Goal: Information Seeking & Learning: Learn about a topic

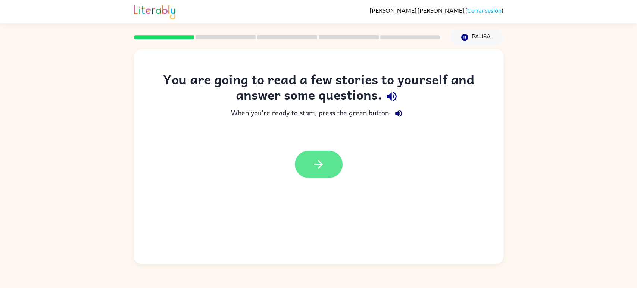
click at [330, 168] on button "button" at bounding box center [319, 164] width 48 height 27
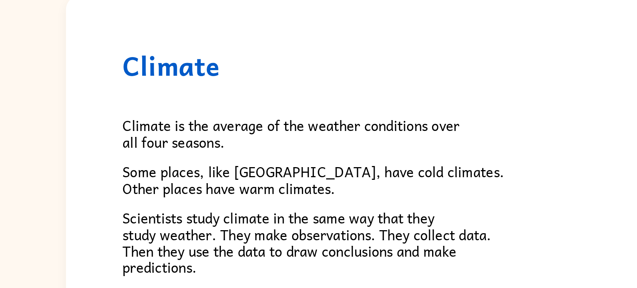
scroll to position [2, 0]
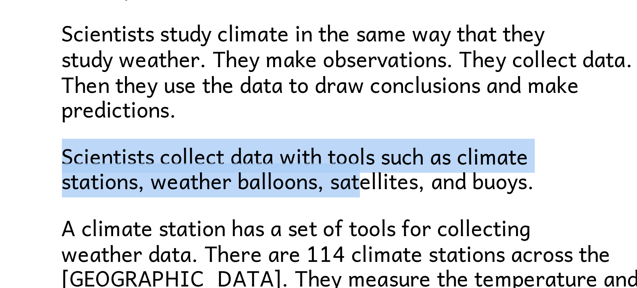
drag, startPoint x: 161, startPoint y: 195, endPoint x: 257, endPoint y: 204, distance: 96.6
click at [257, 204] on div "Climate Climate is the average of the weather conditions over all four seasons.…" at bounding box center [318, 238] width 369 height 383
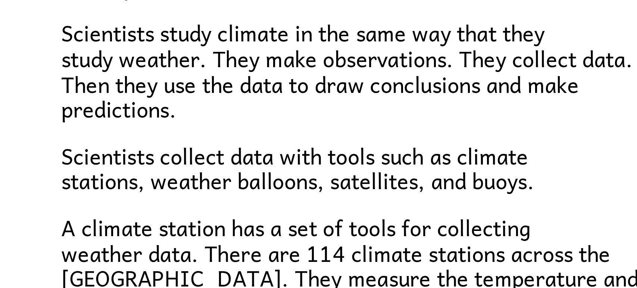
click at [264, 182] on p "Scientists study climate in the same way that they study weather. They make obs…" at bounding box center [318, 170] width 313 height 32
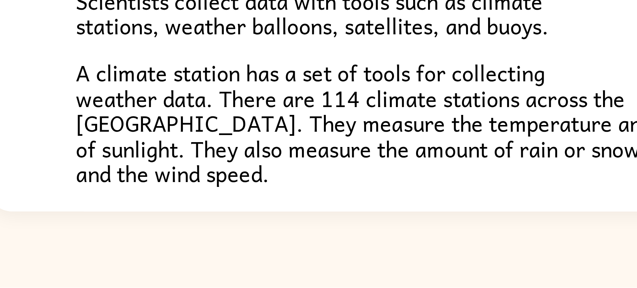
scroll to position [0, 0]
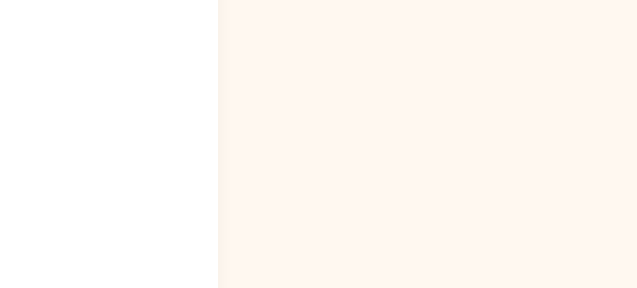
click at [531, 158] on div "Climate Climate is the average of the weather conditions over all four seasons.…" at bounding box center [318, 155] width 637 height 218
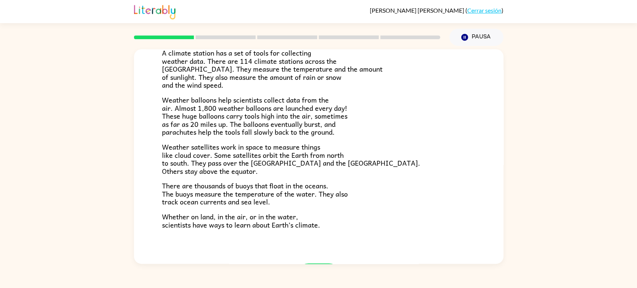
scroll to position [207, 0]
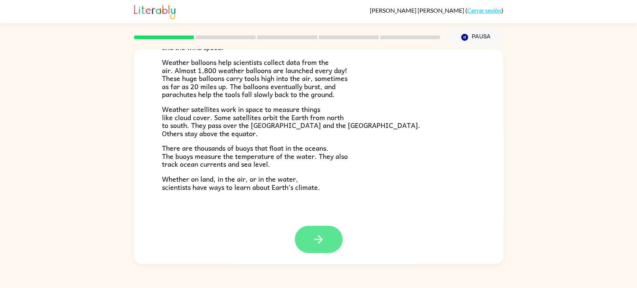
click at [316, 241] on icon "button" at bounding box center [318, 239] width 13 height 13
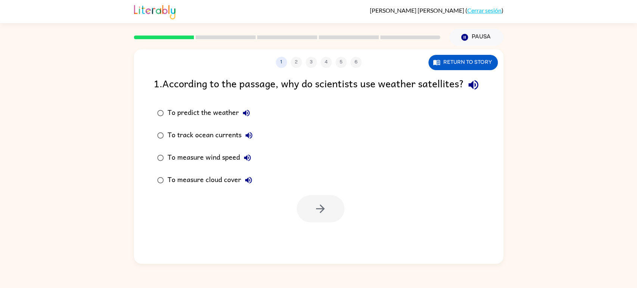
scroll to position [0, 0]
click at [180, 120] on div "To predict the weather" at bounding box center [210, 113] width 86 height 15
click at [328, 222] on button "button" at bounding box center [321, 208] width 48 height 27
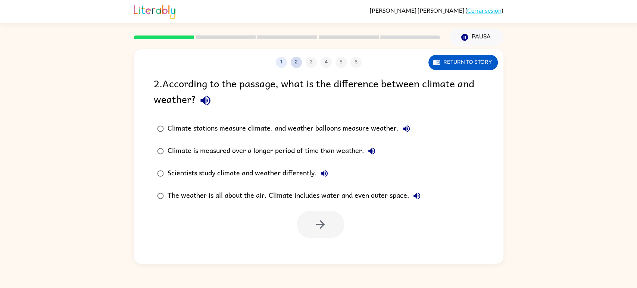
click at [295, 63] on button "2" at bounding box center [296, 62] width 11 height 11
click at [278, 61] on button "1" at bounding box center [281, 62] width 11 height 11
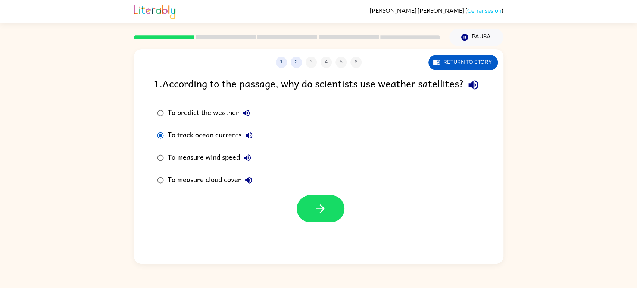
click at [167, 120] on div "To predict the weather" at bounding box center [210, 113] width 86 height 15
click at [297, 63] on button "2" at bounding box center [296, 62] width 11 height 11
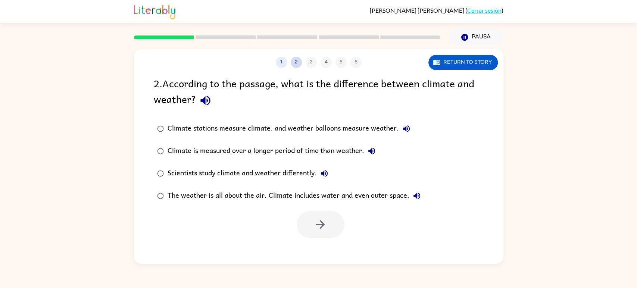
click at [295, 59] on button "2" at bounding box center [296, 62] width 11 height 11
click at [297, 62] on button "2" at bounding box center [296, 62] width 11 height 11
click at [294, 65] on button "2" at bounding box center [296, 62] width 11 height 11
click at [320, 225] on icon "button" at bounding box center [320, 224] width 13 height 13
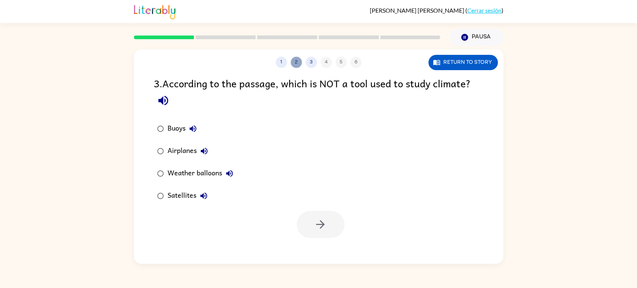
click at [296, 60] on button "2" at bounding box center [296, 62] width 11 height 11
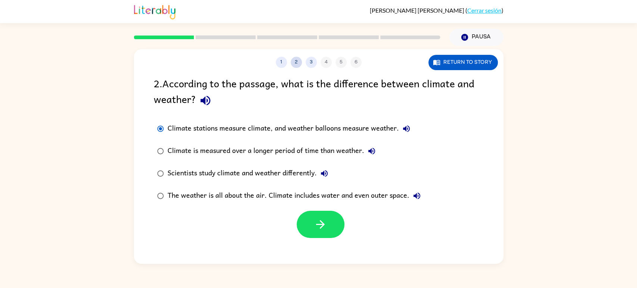
click at [296, 60] on button "2" at bounding box center [296, 62] width 11 height 11
click at [216, 119] on label "Climate stations measure climate, and weather balloons measure weather." at bounding box center [289, 128] width 278 height 22
click at [171, 174] on div "Scientists study climate and weather differently." at bounding box center [249, 173] width 164 height 15
click at [169, 197] on div "The weather is all about the air. Climate includes water and even outer space." at bounding box center [295, 195] width 257 height 15
click at [170, 157] on div "Climate is measured over a longer period of time than weather." at bounding box center [272, 151] width 211 height 15
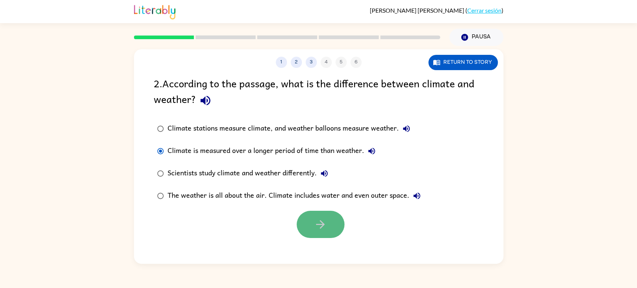
click at [312, 229] on button "button" at bounding box center [321, 224] width 48 height 27
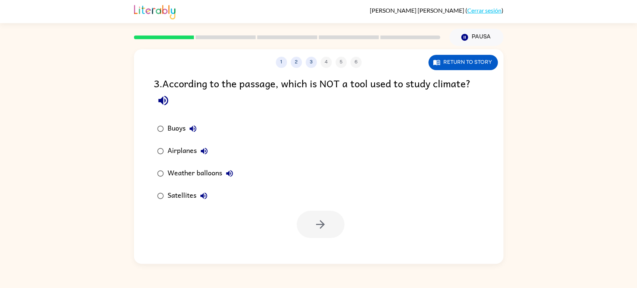
click at [180, 157] on div "Airplanes" at bounding box center [189, 151] width 44 height 15
click at [329, 232] on button "button" at bounding box center [321, 224] width 48 height 27
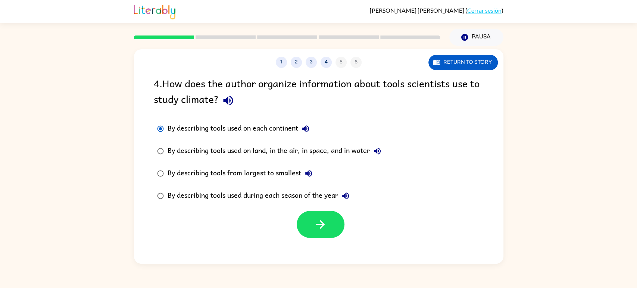
click at [158, 119] on label "By describing tools used on each continent" at bounding box center [269, 128] width 239 height 22
click at [183, 69] on div "1 2 3 4 5 6 Return to story 4 . How does the author organize information about …" at bounding box center [318, 156] width 369 height 214
click at [267, 117] on label "By describing tools used on each continent" at bounding box center [269, 128] width 239 height 22
click at [308, 126] on icon "button" at bounding box center [305, 128] width 7 height 7
click at [313, 103] on div "4 . How does the author organize information about tools scientists use to stud…" at bounding box center [319, 92] width 330 height 35
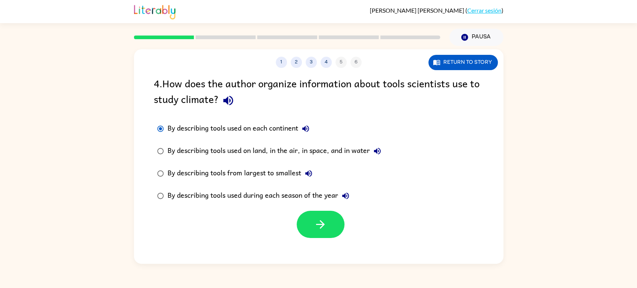
click at [371, 146] on div "By describing tools used on land, in the air, in space, and in water" at bounding box center [275, 151] width 217 height 15
click at [377, 151] on icon "button" at bounding box center [377, 151] width 7 height 7
click at [326, 228] on icon "button" at bounding box center [320, 224] width 13 height 13
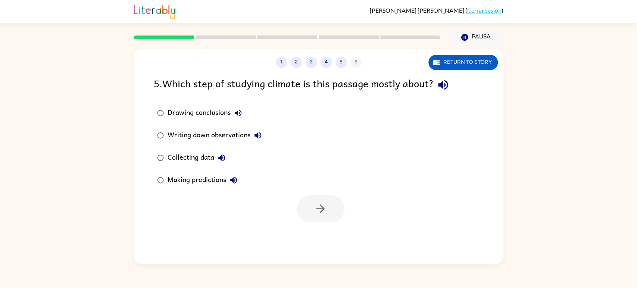
click at [173, 143] on label "Writing down observations" at bounding box center [209, 135] width 119 height 22
click at [207, 158] on div "Collecting data" at bounding box center [198, 157] width 62 height 15
click at [351, 219] on div at bounding box center [318, 206] width 369 height 31
click at [324, 204] on icon "button" at bounding box center [320, 208] width 13 height 13
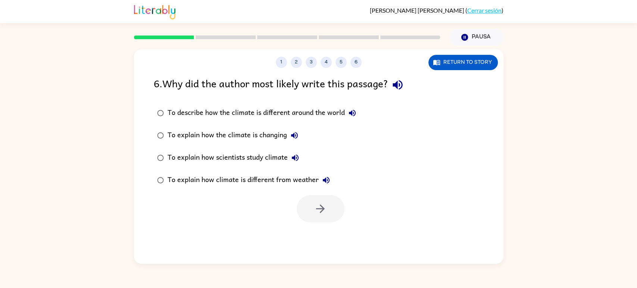
click at [268, 112] on div "To describe how the climate is different around the world" at bounding box center [263, 113] width 192 height 15
click at [175, 153] on div "To explain how scientists study climate" at bounding box center [234, 157] width 135 height 15
click at [310, 218] on button "button" at bounding box center [321, 208] width 48 height 27
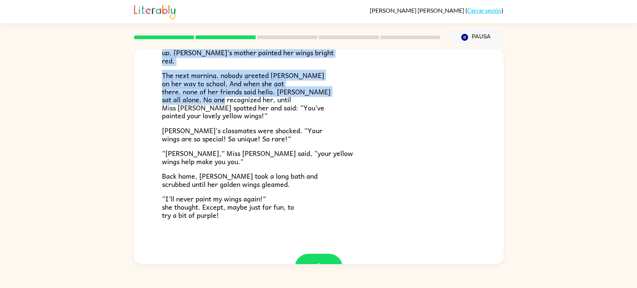
scroll to position [188, 0]
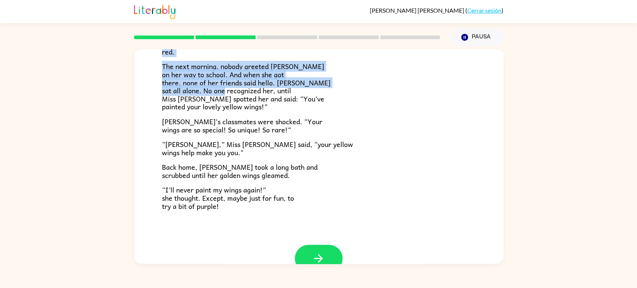
drag, startPoint x: 232, startPoint y: 116, endPoint x: 282, endPoint y: 90, distance: 55.9
click at [282, 90] on div "Lily the ladybug was a special bug. Unlike all her friends, she had bright yell…" at bounding box center [318, 57] width 313 height 305
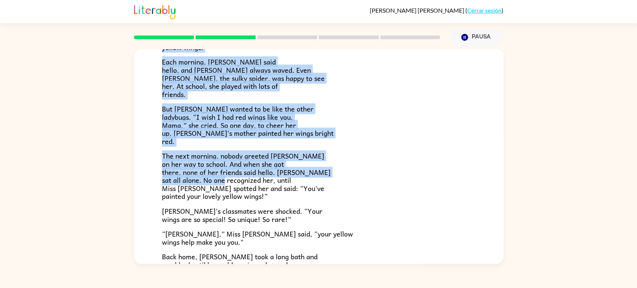
scroll to position [99, 0]
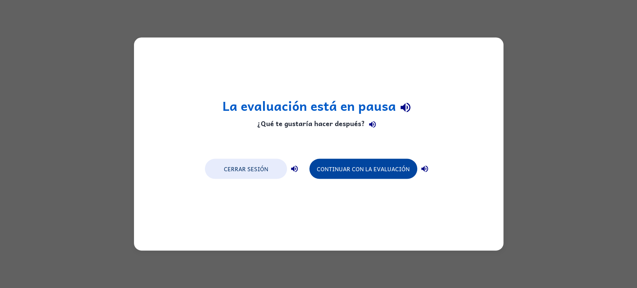
click at [347, 171] on button "Continuar con la evaluación" at bounding box center [363, 169] width 108 height 20
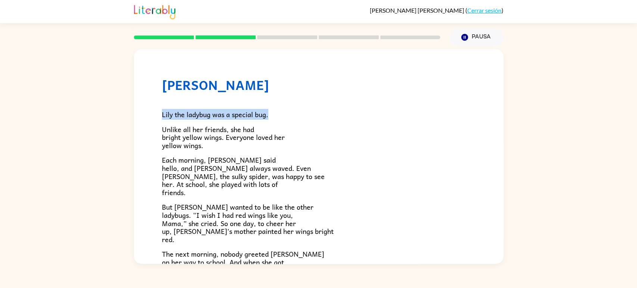
drag, startPoint x: 157, startPoint y: 117, endPoint x: 290, endPoint y: 101, distance: 133.7
click at [290, 101] on div "Lily Ladybug Lily the ladybug was a special bug. Unlike all her friends, she ha…" at bounding box center [318, 240] width 369 height 383
drag, startPoint x: 163, startPoint y: 118, endPoint x: 235, endPoint y: 107, distance: 73.5
click at [330, 109] on div "Lily the ladybug was a special bug. Unlike all her friends, she had bright yell…" at bounding box center [318, 245] width 313 height 305
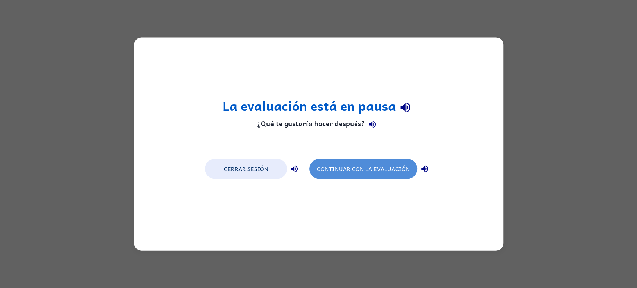
click at [384, 170] on button "Continuar con la evaluación" at bounding box center [363, 169] width 108 height 20
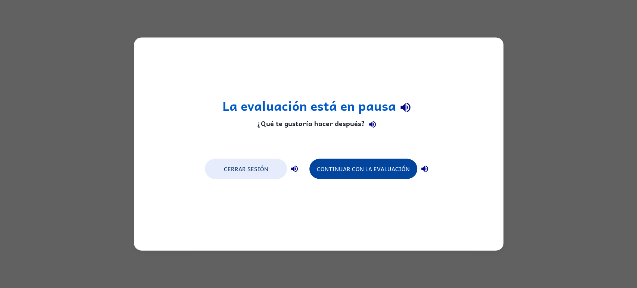
click at [320, 169] on button "Continuar con la evaluación" at bounding box center [363, 169] width 108 height 20
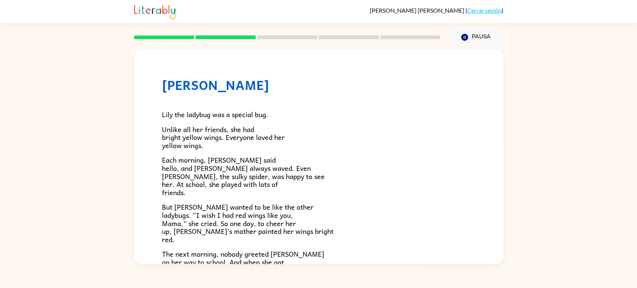
click at [470, 9] on link "Cerrar sesión" at bounding box center [484, 10] width 34 height 7
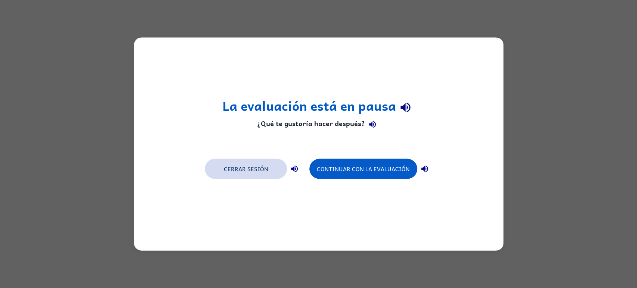
click at [270, 173] on button "Cerrar sesión" at bounding box center [246, 169] width 82 height 20
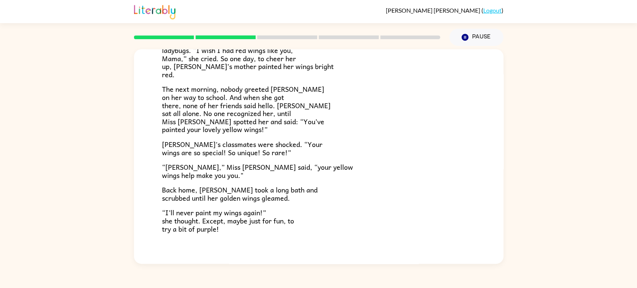
scroll to position [166, 0]
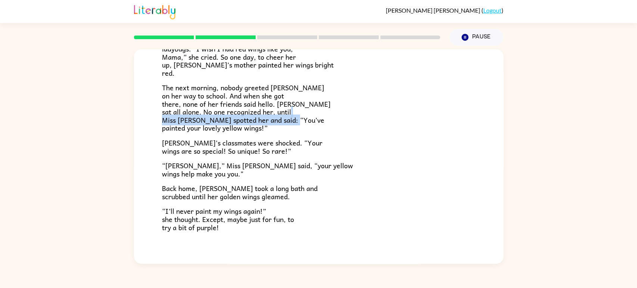
click at [216, 126] on span "The next morning, nobody greeted [PERSON_NAME] on her way to school. And when s…" at bounding box center [246, 107] width 169 height 51
click at [366, 117] on p "The next morning, nobody greeted [PERSON_NAME] on her way to school. And when s…" at bounding box center [318, 108] width 313 height 48
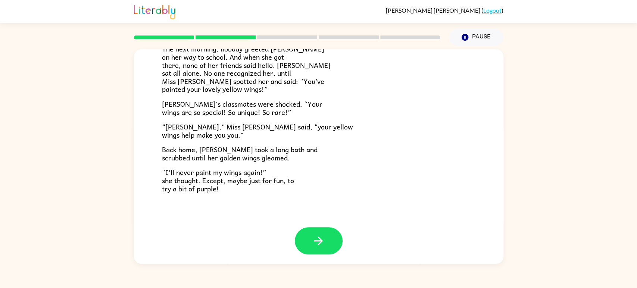
scroll to position [207, 0]
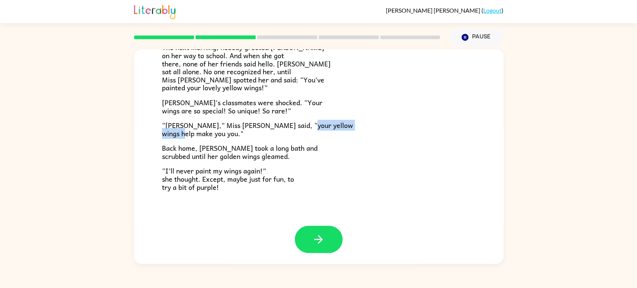
drag, startPoint x: 178, startPoint y: 138, endPoint x: 259, endPoint y: 138, distance: 81.7
click at [259, 138] on div "Lily the ladybug was a special bug. Unlike all her friends, she had bright yell…" at bounding box center [318, 38] width 313 height 305
click at [372, 94] on div "Lily the ladybug was a special bug. Unlike all her friends, she had bright yell…" at bounding box center [318, 38] width 313 height 305
click at [206, 152] on span "Back home, [PERSON_NAME] took a long bath and scrubbed until her golden wings g…" at bounding box center [240, 151] width 156 height 19
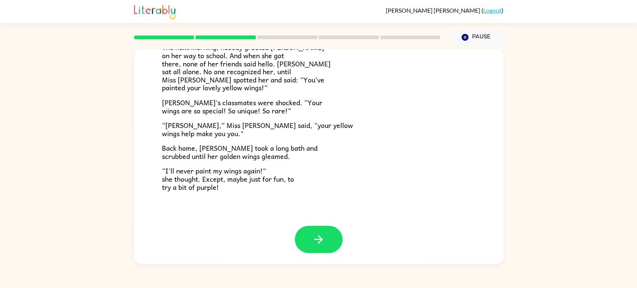
click at [176, 160] on span "Back home, [PERSON_NAME] took a long bath and scrubbed until her golden wings g…" at bounding box center [240, 151] width 156 height 19
click at [253, 156] on span "Back home, [PERSON_NAME] took a long bath and scrubbed until her golden wings g…" at bounding box center [240, 151] width 156 height 19
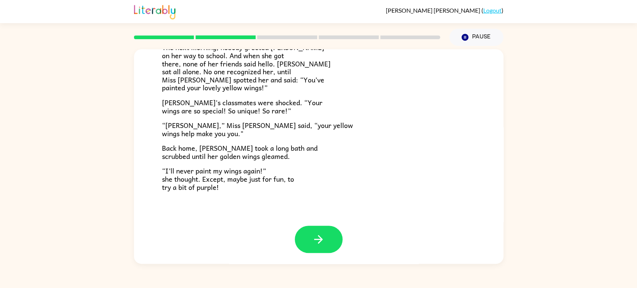
click at [285, 187] on p "“I’ll never paint my wings again!” she thought. Except, maybe just for fun, to …" at bounding box center [318, 179] width 313 height 24
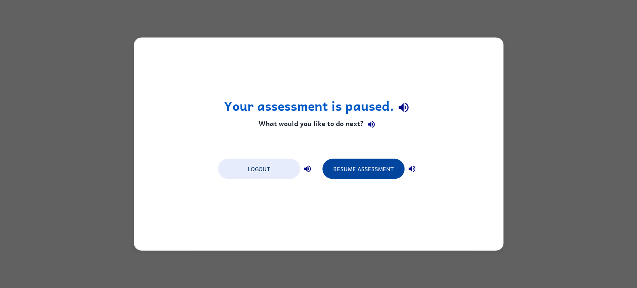
click at [372, 170] on button "Resume Assessment" at bounding box center [363, 169] width 82 height 20
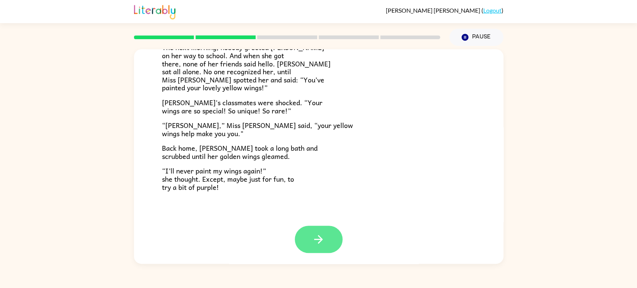
click at [303, 241] on button "button" at bounding box center [319, 239] width 48 height 27
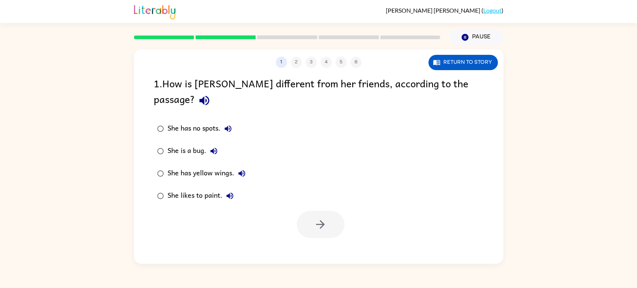
scroll to position [0, 0]
click at [169, 166] on div "She has yellow wings." at bounding box center [208, 173] width 82 height 15
click at [313, 211] on button "button" at bounding box center [321, 224] width 48 height 27
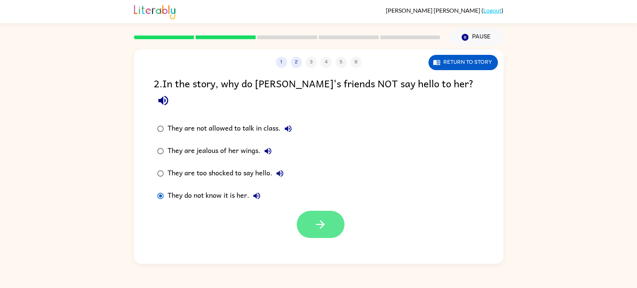
click at [308, 211] on button "button" at bounding box center [321, 224] width 48 height 27
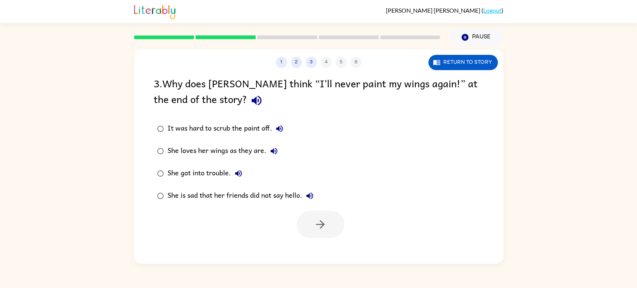
click at [187, 151] on div "She loves her wings as they are." at bounding box center [224, 151] width 114 height 15
click at [307, 216] on button "button" at bounding box center [321, 224] width 48 height 27
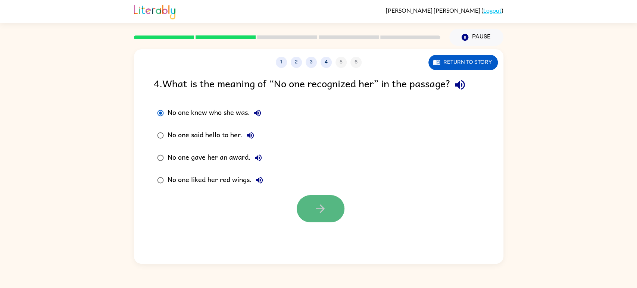
click at [326, 213] on icon "button" at bounding box center [320, 208] width 13 height 13
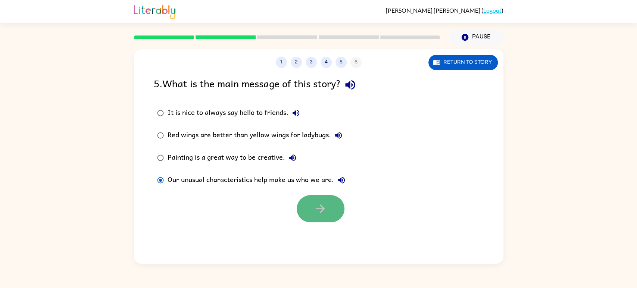
click at [309, 204] on button "button" at bounding box center [321, 208] width 48 height 27
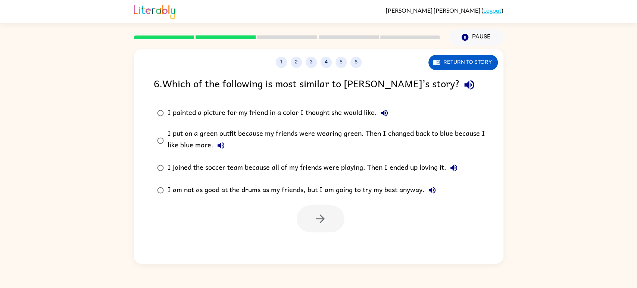
click at [167, 139] on div "I put on a green outfit because my friends were wearing green. Then I changed b…" at bounding box center [330, 140] width 326 height 25
click at [166, 127] on label "I put on a green outfit because my friends were wearing green. Then I changed b…" at bounding box center [324, 140] width 348 height 32
click at [237, 228] on div at bounding box center [318, 216] width 369 height 31
click at [311, 224] on button "button" at bounding box center [321, 218] width 48 height 27
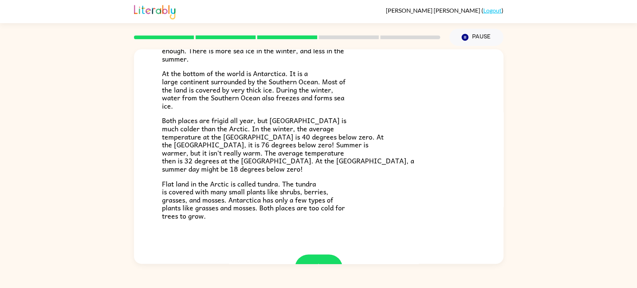
scroll to position [156, 0]
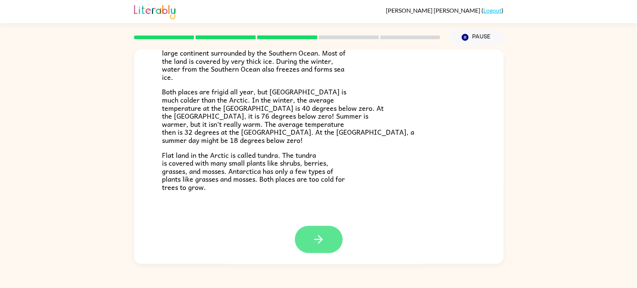
click at [308, 234] on button "button" at bounding box center [319, 239] width 48 height 27
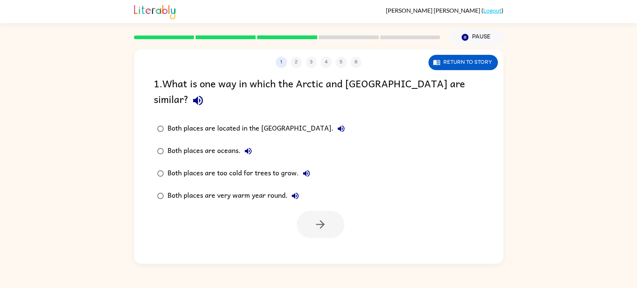
scroll to position [0, 0]
click at [176, 166] on div "Both places are too cold for trees to grow." at bounding box center [240, 173] width 146 height 15
click at [331, 211] on button "button" at bounding box center [321, 224] width 48 height 27
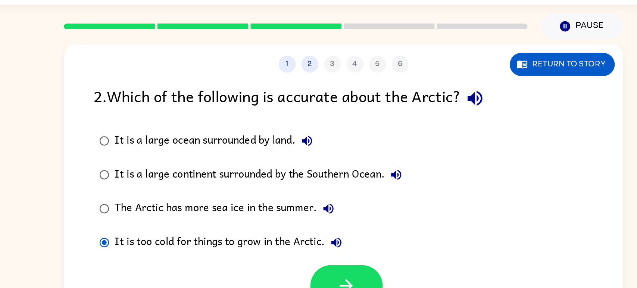
click at [170, 156] on div "The Arctic has more sea ice in the summer." at bounding box center [241, 157] width 148 height 15
click at [309, 206] on button "button" at bounding box center [321, 208] width 48 height 27
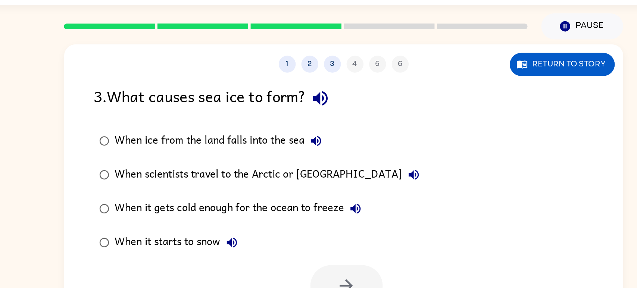
click at [171, 116] on div "When ice from the land falls into the sea" at bounding box center [237, 113] width 140 height 15
click at [330, 209] on button "button" at bounding box center [321, 208] width 48 height 27
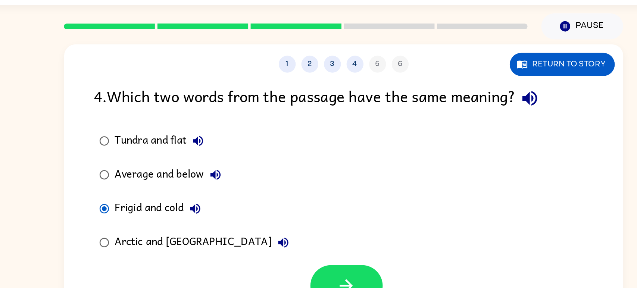
click at [167, 113] on div "Tundra and flat" at bounding box center [198, 113] width 62 height 15
click at [307, 204] on button "button" at bounding box center [321, 208] width 48 height 27
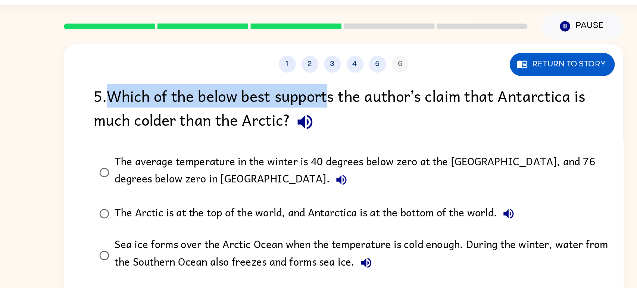
drag, startPoint x: 162, startPoint y: 82, endPoint x: 323, endPoint y: 85, distance: 160.4
click at [323, 85] on div "5 . Which of the below best supports the author’s claim that Antarctica is much…" at bounding box center [319, 92] width 330 height 35
drag, startPoint x: 314, startPoint y: 87, endPoint x: 135, endPoint y: 79, distance: 179.6
click at [135, 79] on div "5 . Which of the below best supports the author’s claim that Antarctica is much…" at bounding box center [318, 171] width 369 height 193
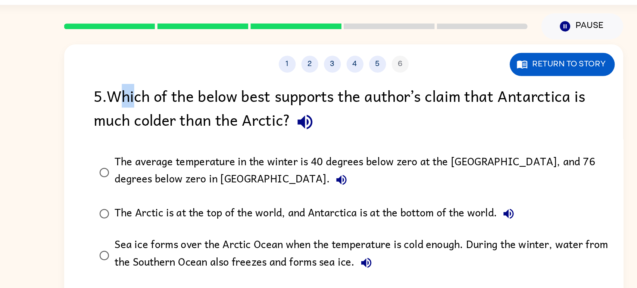
drag, startPoint x: 172, startPoint y: 85, endPoint x: 184, endPoint y: 84, distance: 12.0
click at [184, 84] on div "5 . Which of the below best supports the author’s claim that Antarctica is much…" at bounding box center [319, 92] width 330 height 35
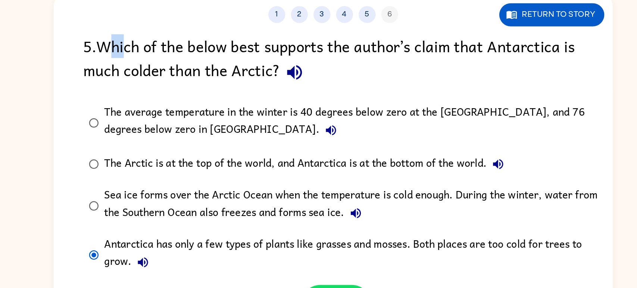
scroll to position [4, 0]
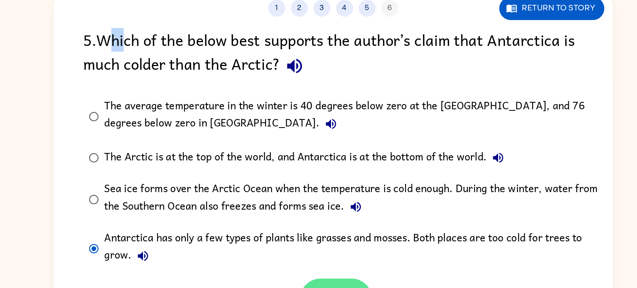
click at [312, 238] on button "button" at bounding box center [321, 250] width 48 height 27
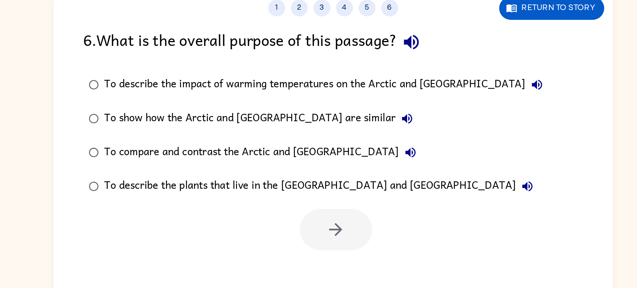
scroll to position [0, 0]
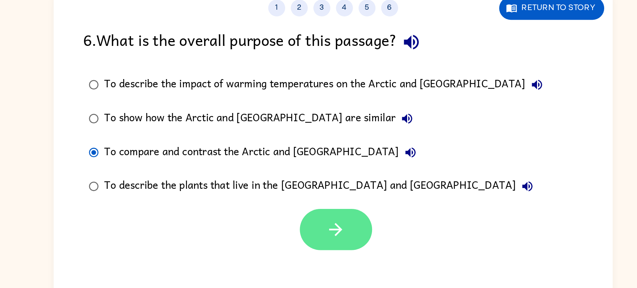
click at [338, 211] on button "button" at bounding box center [321, 208] width 48 height 27
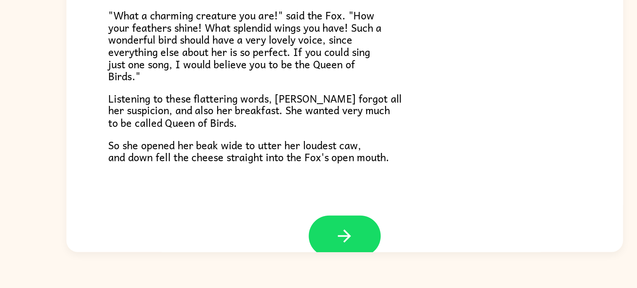
scroll to position [132, 0]
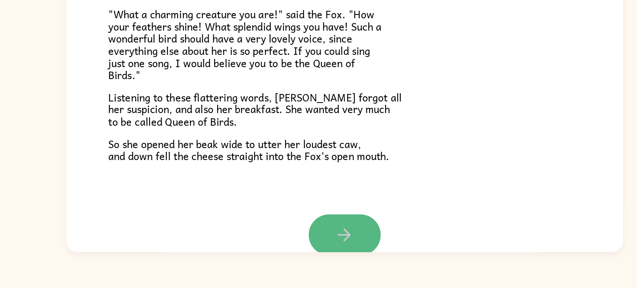
click at [328, 251] on button "button" at bounding box center [319, 252] width 48 height 27
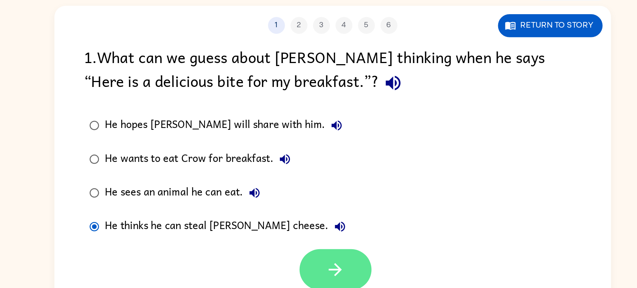
click at [304, 231] on button "button" at bounding box center [321, 224] width 48 height 27
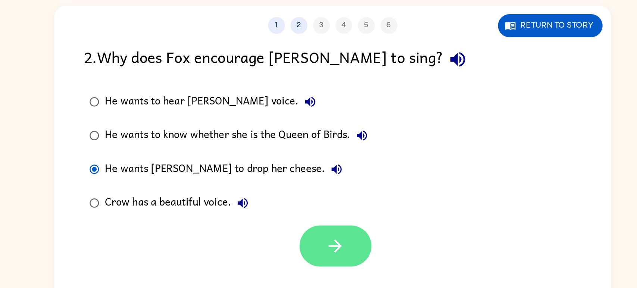
click at [317, 206] on icon "button" at bounding box center [320, 208] width 13 height 13
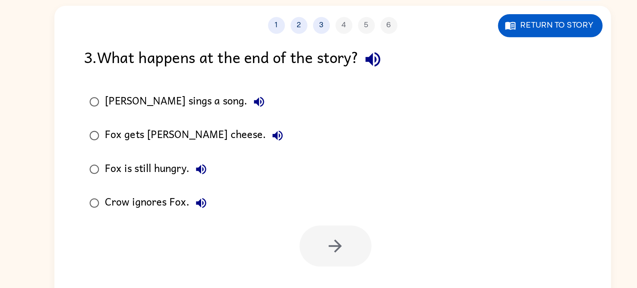
click at [169, 132] on div "Fox gets [PERSON_NAME] cheese." at bounding box center [228, 135] width 122 height 15
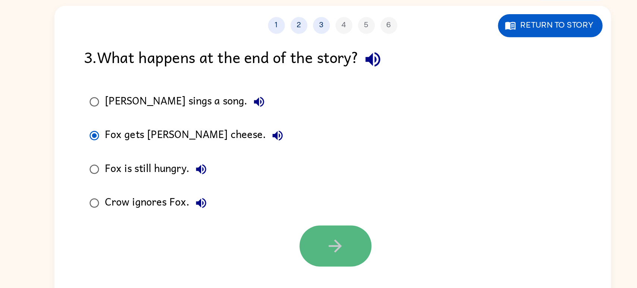
click at [319, 216] on button "button" at bounding box center [321, 208] width 48 height 27
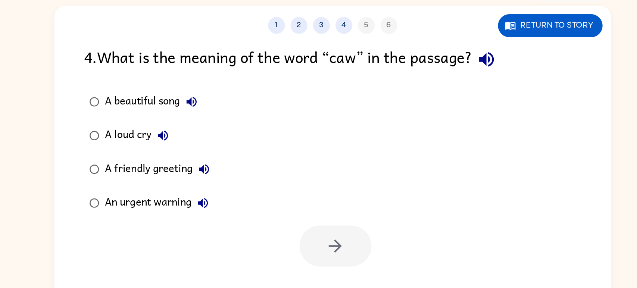
click at [168, 131] on div "A loud cry" at bounding box center [190, 135] width 46 height 15
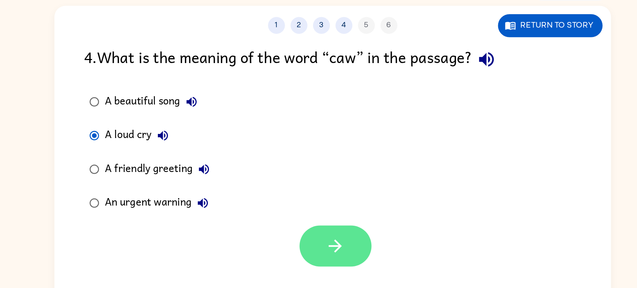
click at [311, 213] on button "button" at bounding box center [321, 208] width 48 height 27
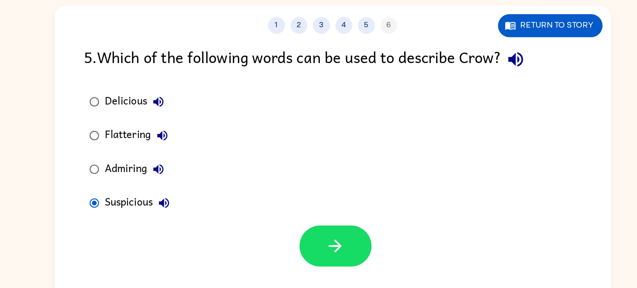
click at [176, 110] on div "Delicious" at bounding box center [188, 113] width 43 height 15
click at [171, 135] on div "Flattering" at bounding box center [190, 135] width 46 height 15
click at [182, 159] on div "Admiring" at bounding box center [188, 157] width 43 height 15
click at [185, 135] on div "Flattering" at bounding box center [190, 135] width 46 height 15
click at [194, 161] on div "Admiring" at bounding box center [188, 157] width 43 height 15
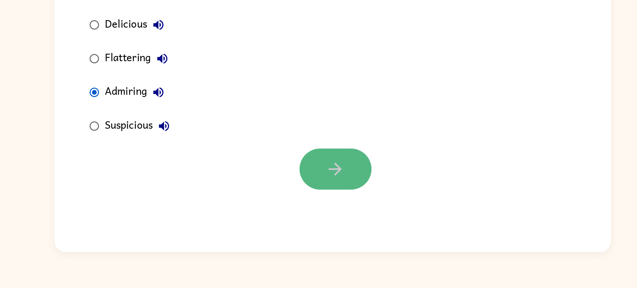
click at [321, 209] on icon "button" at bounding box center [320, 208] width 9 height 9
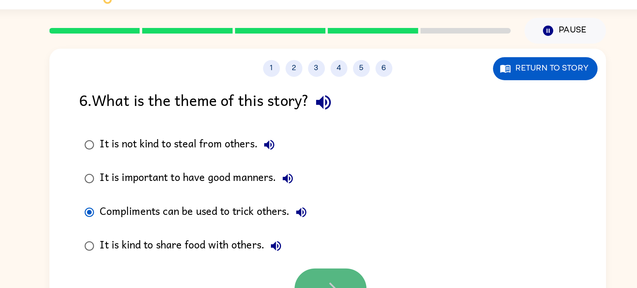
click at [330, 201] on button "button" at bounding box center [321, 208] width 48 height 27
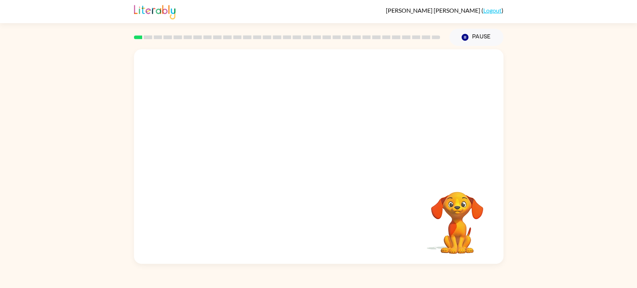
drag, startPoint x: 460, startPoint y: 195, endPoint x: 436, endPoint y: 185, distance: 26.1
click at [439, 188] on video "Your browser must support playing .mp4 files to use Literably. Please try using…" at bounding box center [457, 217] width 75 height 75
click at [452, 224] on video "Your browser must support playing .mp4 files to use Literably. Please try using…" at bounding box center [457, 217] width 75 height 75
drag, startPoint x: 449, startPoint y: 204, endPoint x: 451, endPoint y: 213, distance: 8.8
click at [451, 213] on video "Your browser must support playing .mp4 files to use Literably. Please try using…" at bounding box center [457, 217] width 75 height 75
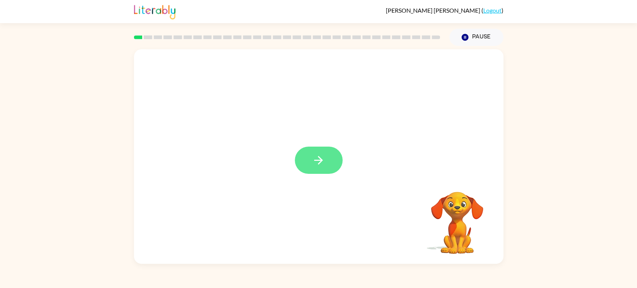
click at [322, 156] on icon "button" at bounding box center [318, 160] width 13 height 13
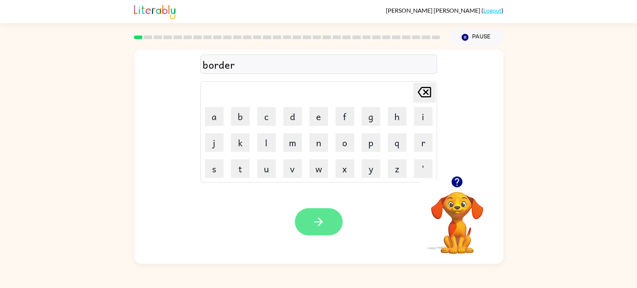
click at [329, 216] on button "button" at bounding box center [319, 221] width 48 height 27
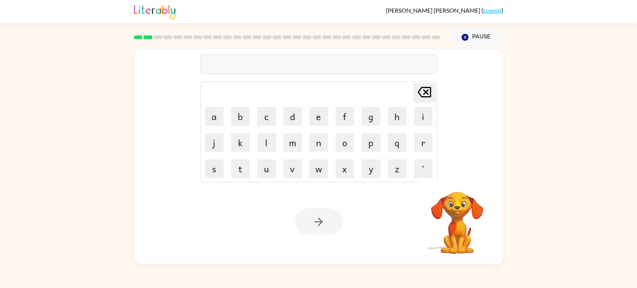
click at [278, 64] on div at bounding box center [318, 63] width 236 height 19
click at [240, 65] on div "rounde" at bounding box center [319, 65] width 232 height 16
click at [310, 218] on button "button" at bounding box center [319, 221] width 48 height 27
click at [238, 67] on div at bounding box center [318, 63] width 236 height 19
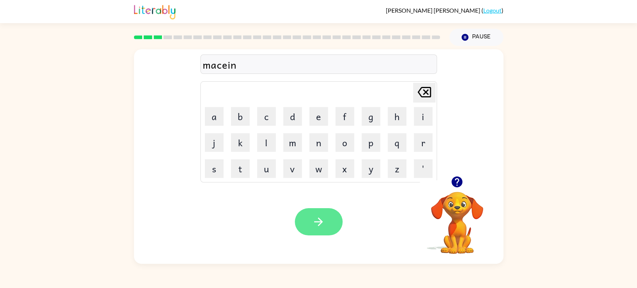
click at [301, 226] on button "button" at bounding box center [319, 221] width 48 height 27
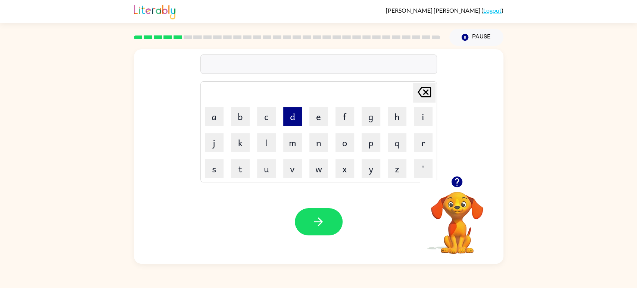
click at [293, 120] on button "d" at bounding box center [292, 116] width 19 height 19
click at [323, 113] on button "e" at bounding box center [318, 116] width 19 height 19
click at [348, 112] on button "f" at bounding box center [344, 116] width 19 height 19
click at [310, 118] on button "e" at bounding box center [318, 116] width 19 height 19
click at [320, 145] on button "n" at bounding box center [318, 142] width 19 height 19
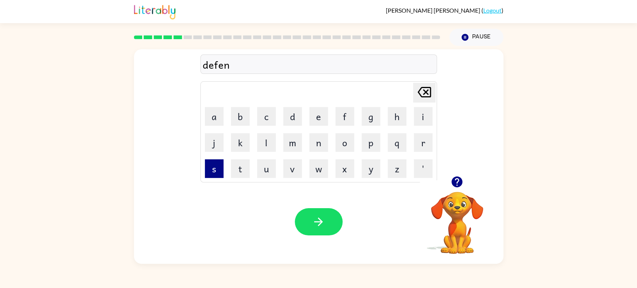
click at [218, 174] on button "s" at bounding box center [214, 168] width 19 height 19
click at [315, 122] on button "e" at bounding box center [318, 116] width 19 height 19
click at [290, 170] on button "v" at bounding box center [292, 168] width 19 height 19
click at [317, 118] on button "e" at bounding box center [318, 116] width 19 height 19
type button "e"
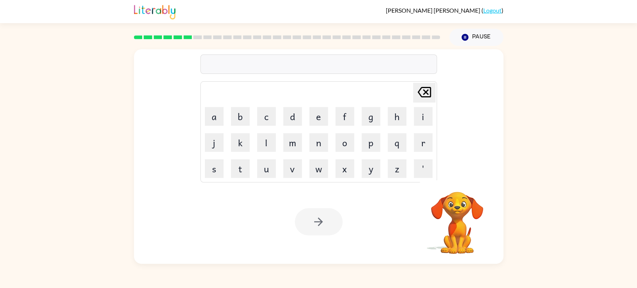
click at [186, 35] on div at bounding box center [286, 37] width 315 height 26
click at [208, 59] on div at bounding box center [318, 63] width 236 height 19
click at [252, 59] on div at bounding box center [318, 63] width 236 height 19
click at [243, 62] on div at bounding box center [318, 63] width 236 height 19
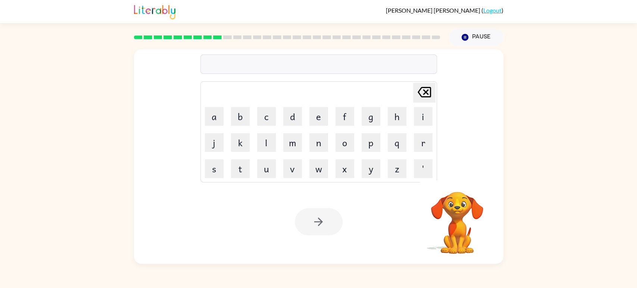
click at [243, 62] on div at bounding box center [318, 63] width 236 height 19
click at [236, 69] on div at bounding box center [318, 63] width 236 height 19
click at [258, 66] on div at bounding box center [318, 63] width 236 height 19
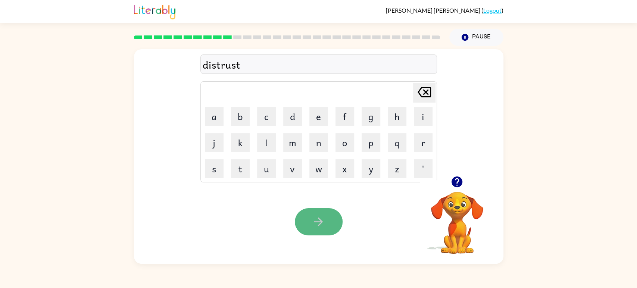
click at [314, 215] on icon "button" at bounding box center [318, 221] width 13 height 13
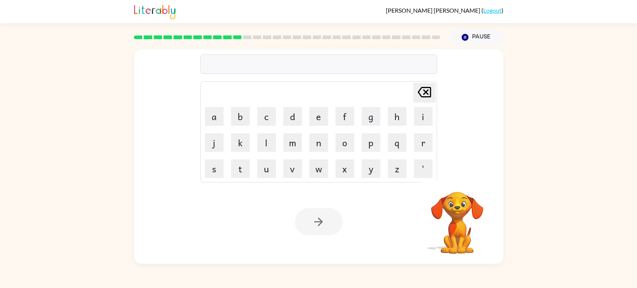
click at [235, 53] on div "Delete Delete last character input a b c d e f g h i j k l m n o p q r s t u v …" at bounding box center [318, 112] width 236 height 139
click at [238, 64] on div at bounding box center [318, 63] width 236 height 19
click at [323, 224] on icon "button" at bounding box center [318, 221] width 13 height 13
click at [261, 64] on div at bounding box center [318, 63] width 236 height 19
click at [243, 67] on div at bounding box center [318, 63] width 236 height 19
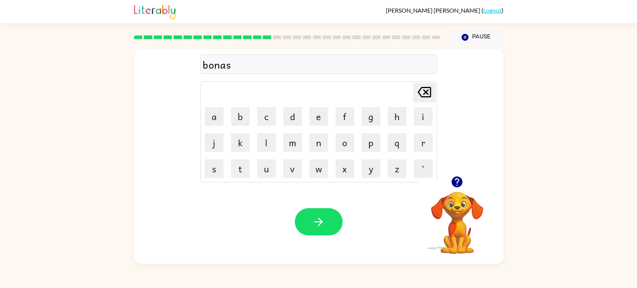
click at [336, 234] on div at bounding box center [319, 221] width 48 height 27
click at [319, 233] on button "button" at bounding box center [319, 221] width 48 height 27
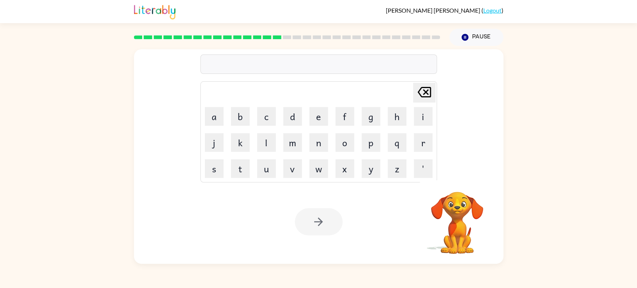
click at [275, 35] on div at bounding box center [286, 37] width 315 height 26
click at [274, 35] on div at bounding box center [286, 37] width 315 height 26
click at [265, 37] on rect at bounding box center [267, 37] width 9 height 4
click at [214, 66] on div at bounding box center [318, 63] width 236 height 19
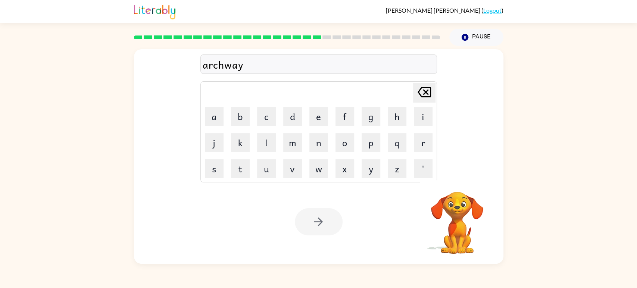
click at [246, 69] on div "archway" at bounding box center [319, 65] width 232 height 16
click at [307, 238] on div "Your browser must support playing .mp4 files to use Literably. Please try using…" at bounding box center [318, 222] width 369 height 84
click at [315, 195] on div "Your browser must support playing .mp4 files to use Literably. Please try using…" at bounding box center [318, 222] width 369 height 84
click at [511, 207] on div "archway Delete Delete last character input a b c d e f g h i j k l m n o p q r …" at bounding box center [318, 155] width 637 height 218
click at [317, 226] on icon "button" at bounding box center [318, 221] width 13 height 13
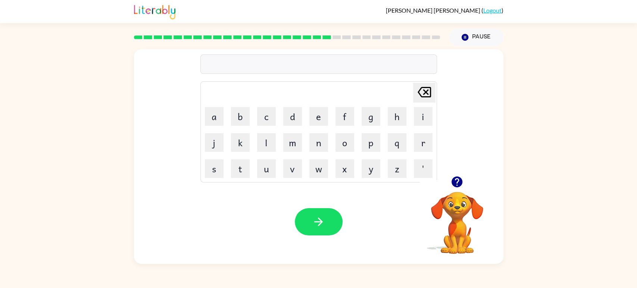
click at [451, 176] on icon "button" at bounding box center [456, 181] width 13 height 13
click at [502, 225] on div "Your browser must support playing .mp4 files to use Literably. Please try using…" at bounding box center [318, 222] width 369 height 84
click at [514, 230] on div "Delete Delete last character input a b c d e f g h i j k l m n o p q r s t u v …" at bounding box center [318, 155] width 637 height 218
click at [300, 59] on div at bounding box center [318, 63] width 236 height 19
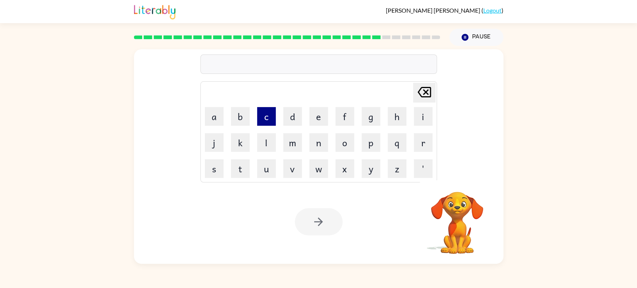
click at [264, 108] on button "c" at bounding box center [266, 116] width 19 height 19
type button "c"
click at [459, 192] on video "Your browser must support playing .mp4 files to use Literably. Please try using…" at bounding box center [457, 217] width 75 height 75
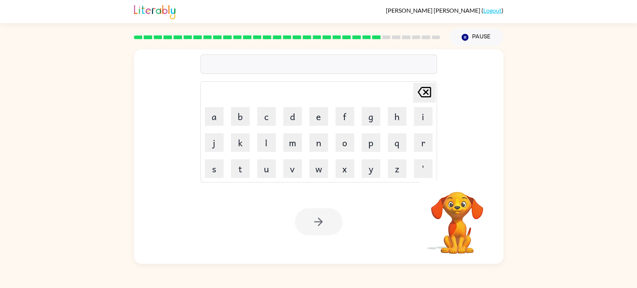
click at [461, 201] on video "Your browser must support playing .mp4 files to use Literably. Please try using…" at bounding box center [457, 217] width 75 height 75
click at [329, 65] on div at bounding box center [318, 63] width 236 height 19
click at [547, 203] on div "Delete Delete last character input a b c d e f g h i j k l m n o p q r s t u v …" at bounding box center [318, 155] width 637 height 218
click at [217, 61] on div at bounding box center [318, 63] width 236 height 19
click at [317, 227] on icon "button" at bounding box center [318, 221] width 13 height 13
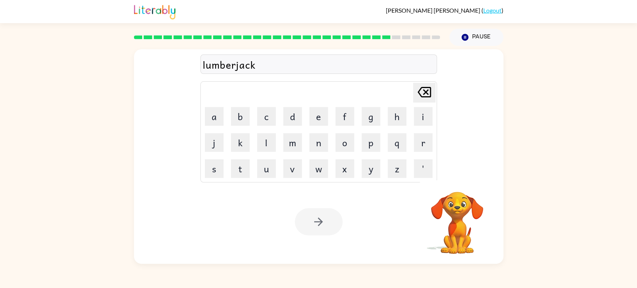
click at [454, 213] on video "Your browser must support playing .mp4 files to use Literably. Please try using…" at bounding box center [457, 217] width 75 height 75
click at [267, 62] on div "lumberjack" at bounding box center [319, 65] width 232 height 16
click at [316, 213] on div at bounding box center [319, 221] width 48 height 27
click at [587, 141] on div "lumberjack Delete Delete last character input a b c d e f g h i j k l m n o p q…" at bounding box center [318, 155] width 637 height 218
click at [318, 70] on div "lumberjack" at bounding box center [319, 65] width 232 height 16
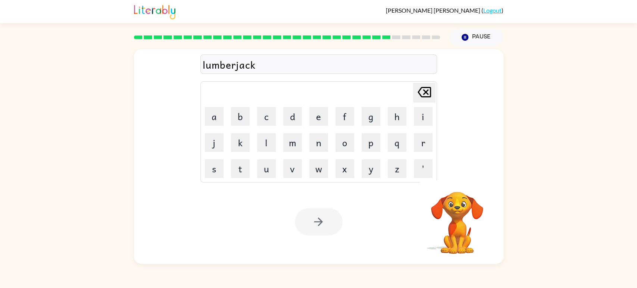
click at [319, 234] on div at bounding box center [319, 221] width 48 height 27
click at [316, 214] on div at bounding box center [319, 221] width 48 height 27
click at [464, 36] on icon "Pause" at bounding box center [465, 37] width 8 height 8
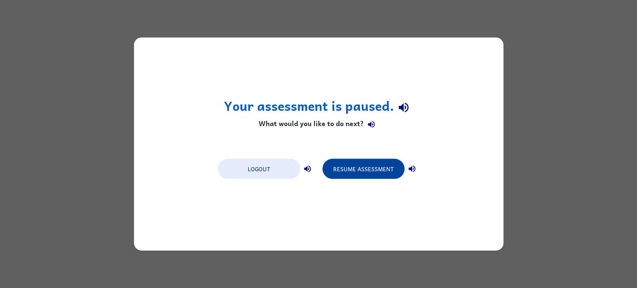
click at [358, 169] on button "Resume Assessment" at bounding box center [363, 169] width 82 height 20
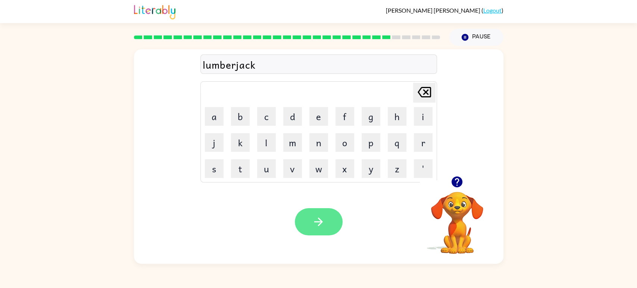
click at [312, 222] on icon "button" at bounding box center [318, 221] width 13 height 13
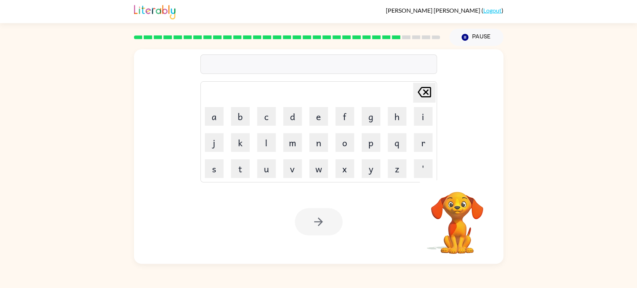
click at [280, 66] on div at bounding box center [318, 63] width 236 height 19
click at [255, 65] on div at bounding box center [318, 63] width 236 height 19
click at [276, 67] on div at bounding box center [318, 63] width 236 height 19
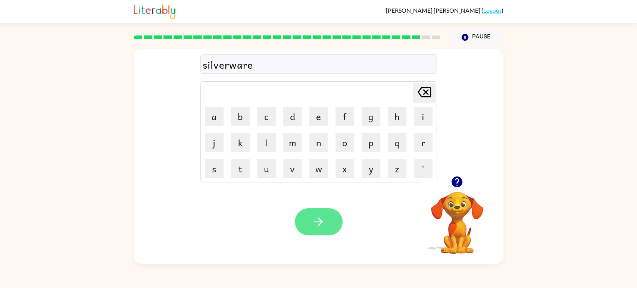
click at [318, 220] on icon "button" at bounding box center [318, 221] width 13 height 13
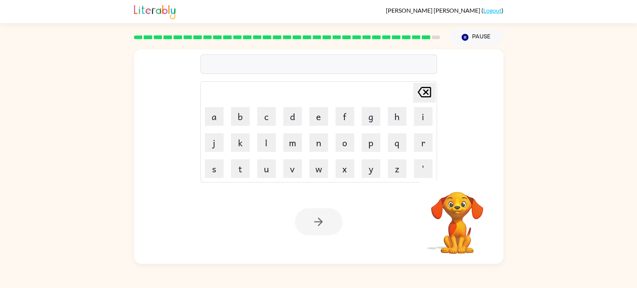
click at [252, 66] on div at bounding box center [318, 63] width 236 height 19
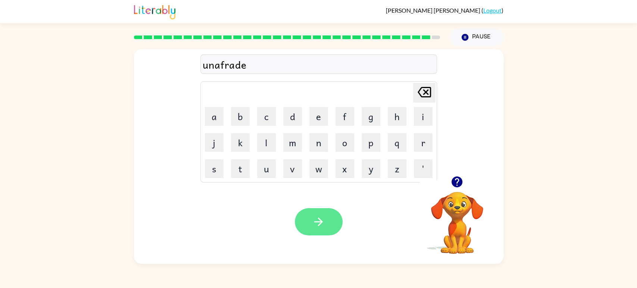
click at [325, 217] on button "button" at bounding box center [319, 221] width 48 height 27
